Goal: Find specific page/section: Find specific page/section

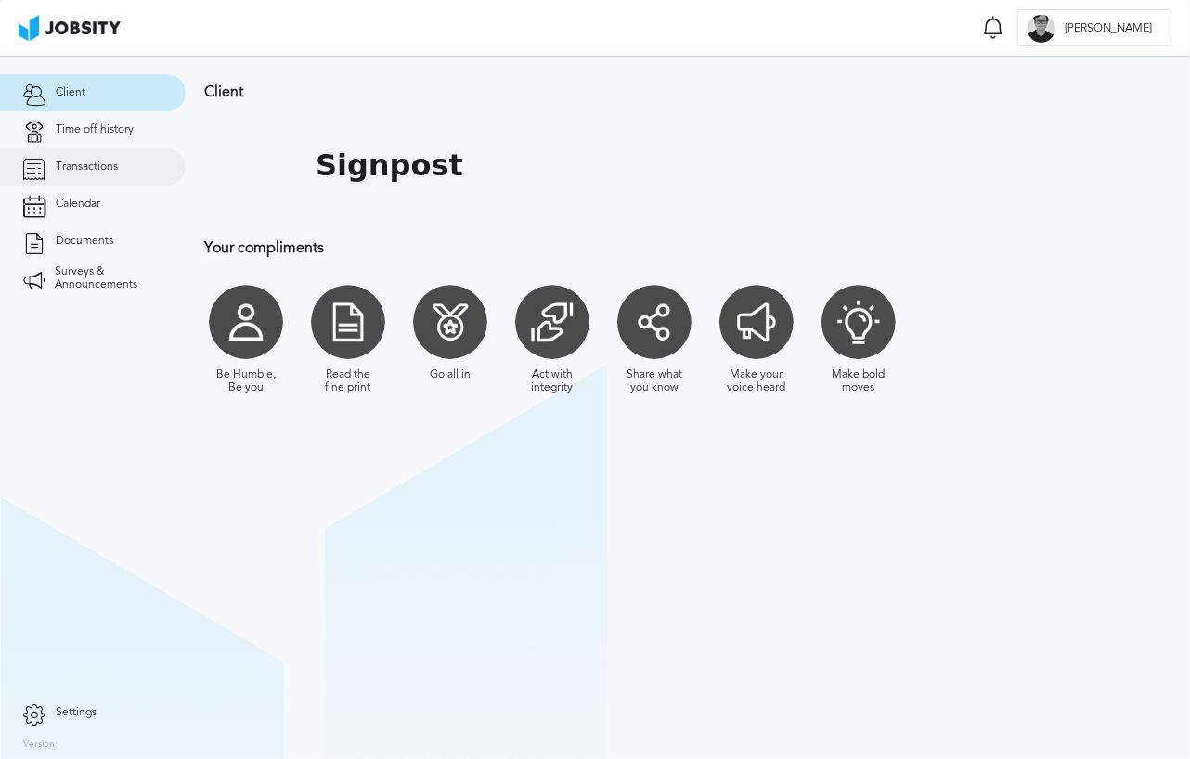
click at [96, 159] on link "Transactions" at bounding box center [93, 166] width 186 height 37
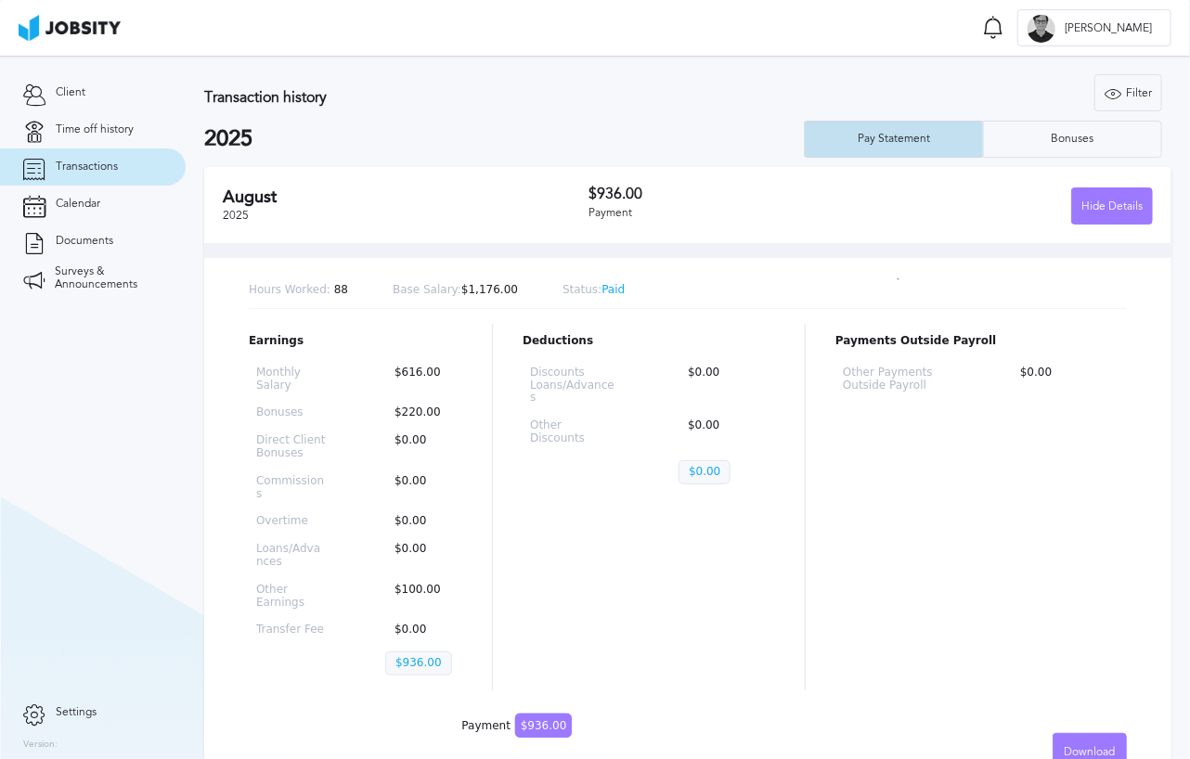
click at [848, 142] on div "Pay Statement" at bounding box center [893, 139] width 91 height 13
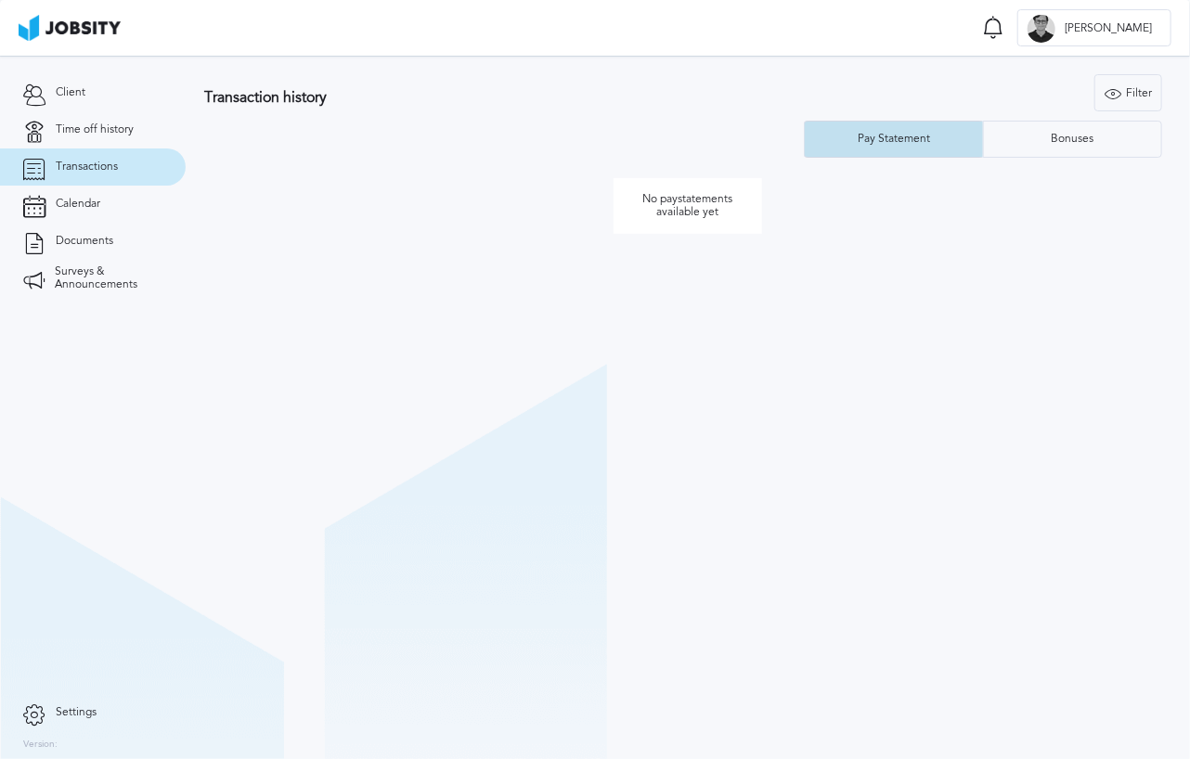
click at [844, 142] on div "Pay Statement" at bounding box center [893, 139] width 178 height 37
